Goal: Complete application form

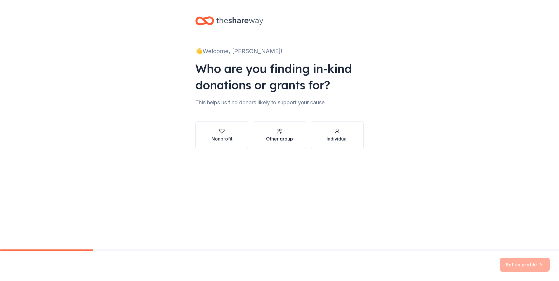
click at [273, 141] on div "Other group" at bounding box center [279, 138] width 27 height 7
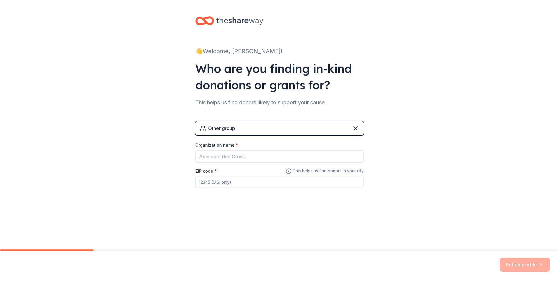
click at [276, 128] on div "Other group" at bounding box center [279, 128] width 168 height 14
click at [321, 125] on div "Other group" at bounding box center [279, 128] width 168 height 14
click at [358, 127] on icon at bounding box center [355, 128] width 7 height 7
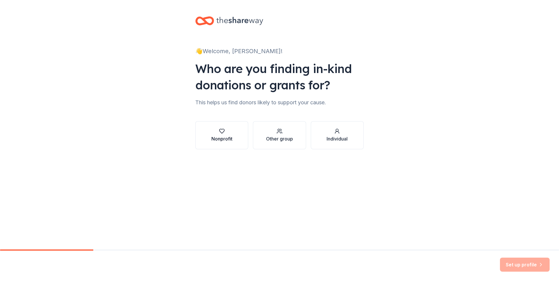
click at [230, 139] on div "Nonprofit" at bounding box center [221, 138] width 21 height 7
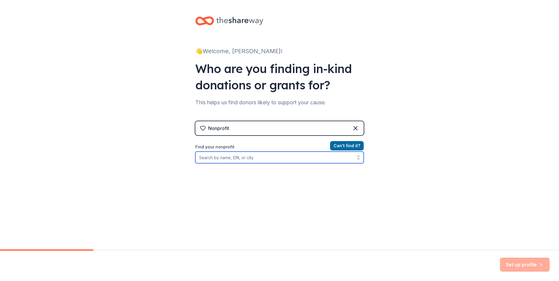
click at [236, 160] on input "Find your nonprofit" at bounding box center [279, 158] width 168 height 12
type input "[GEOGRAPHIC_DATA],"
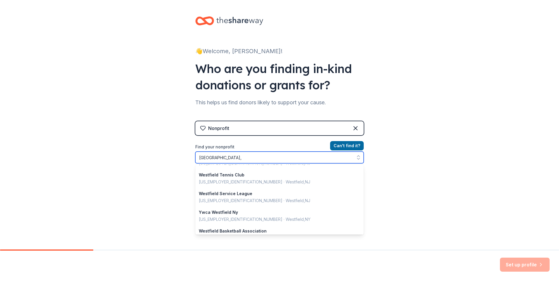
scroll to position [292, 0]
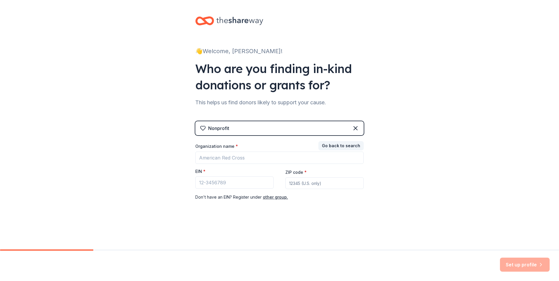
click at [233, 124] on div "Nonprofit" at bounding box center [279, 128] width 168 height 14
click at [356, 126] on icon at bounding box center [355, 128] width 7 height 7
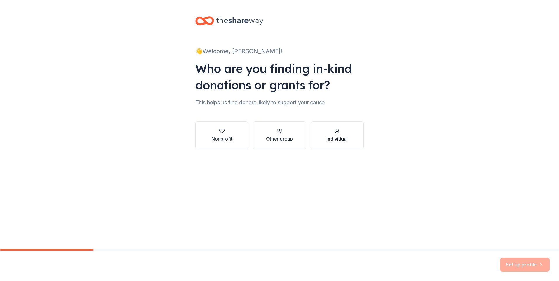
click at [330, 135] on div "Individual" at bounding box center [336, 135] width 21 height 14
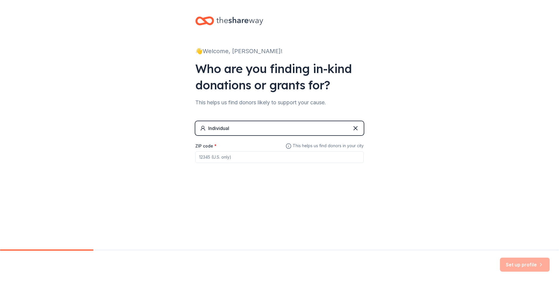
click at [230, 157] on input "ZIP code *" at bounding box center [279, 157] width 168 height 12
click at [225, 156] on input "53949" at bounding box center [279, 157] width 168 height 12
type input "53964"
click at [256, 181] on div "👋 Welcome, [PERSON_NAME]! Who are you finding in-kind donations or grants for? …" at bounding box center [279, 101] width 187 height 203
click at [519, 264] on button "Set up profile" at bounding box center [525, 265] width 50 height 14
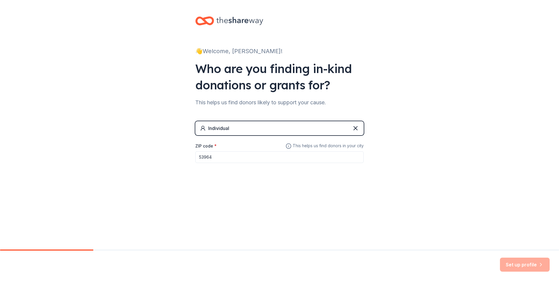
click at [254, 161] on input "53964" at bounding box center [279, 157] width 168 height 12
